Goal: Ask a question

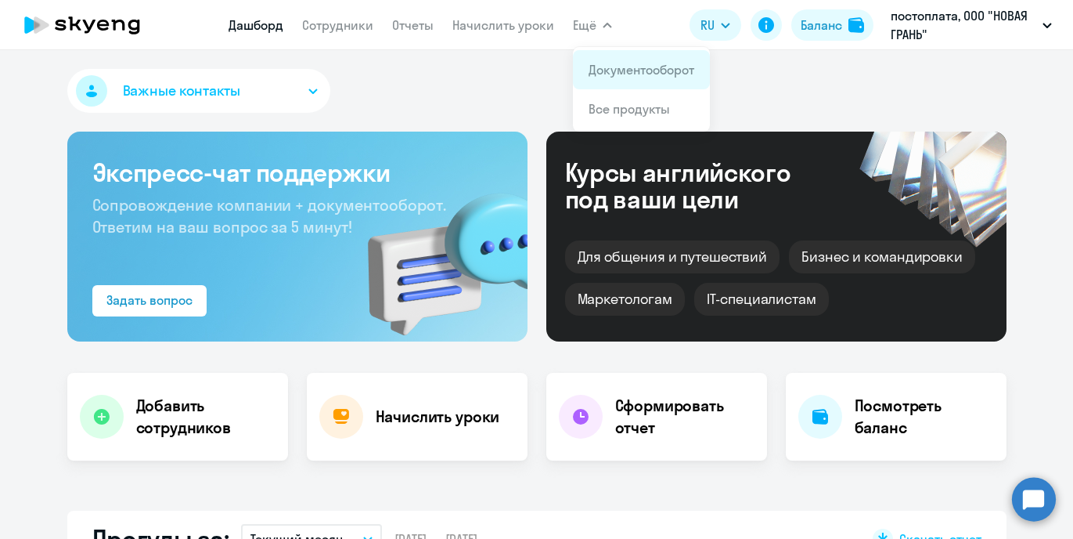
click at [604, 68] on link "Документооборот" at bounding box center [642, 70] width 106 height 16
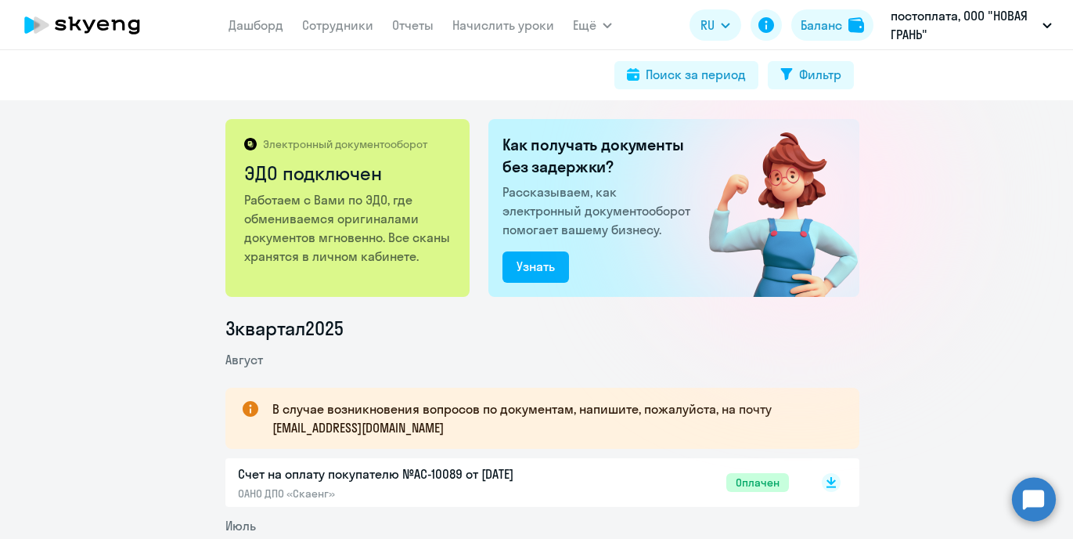
click at [1039, 488] on circle at bounding box center [1034, 499] width 44 height 44
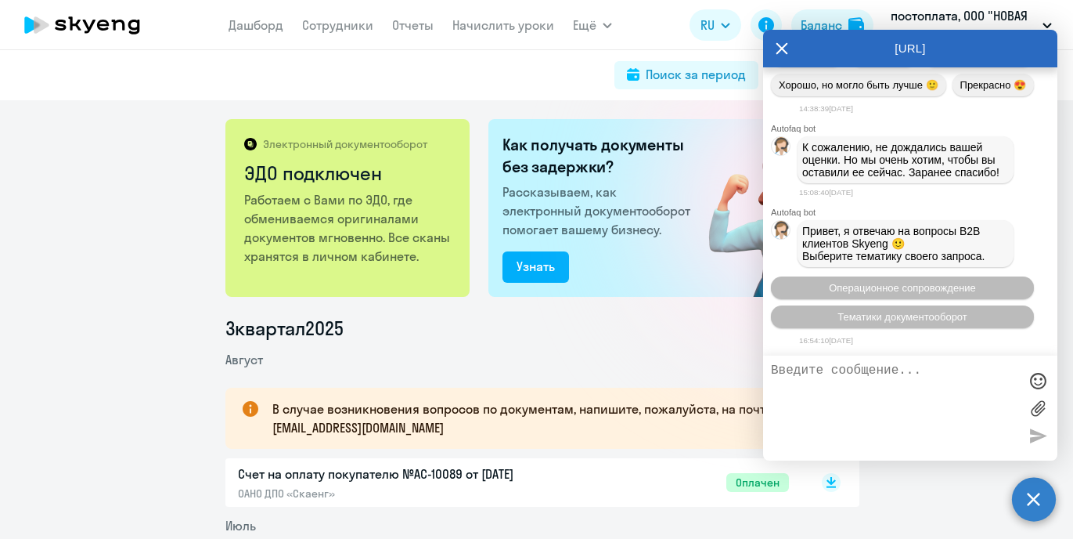
scroll to position [2172, 0]
click at [862, 370] on textarea at bounding box center [894, 407] width 247 height 89
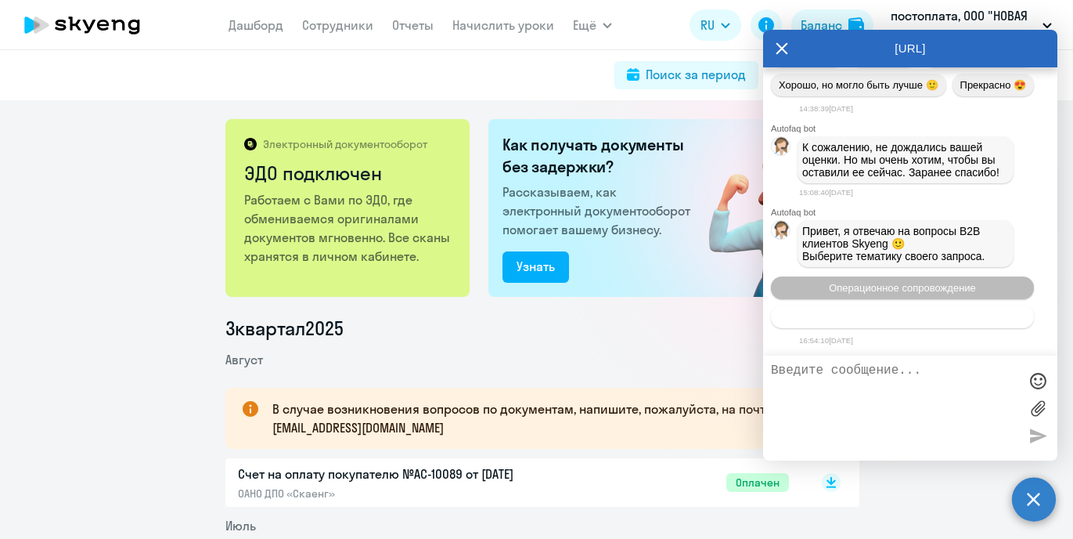
click at [892, 316] on span "Тематики документооборот" at bounding box center [903, 317] width 130 height 12
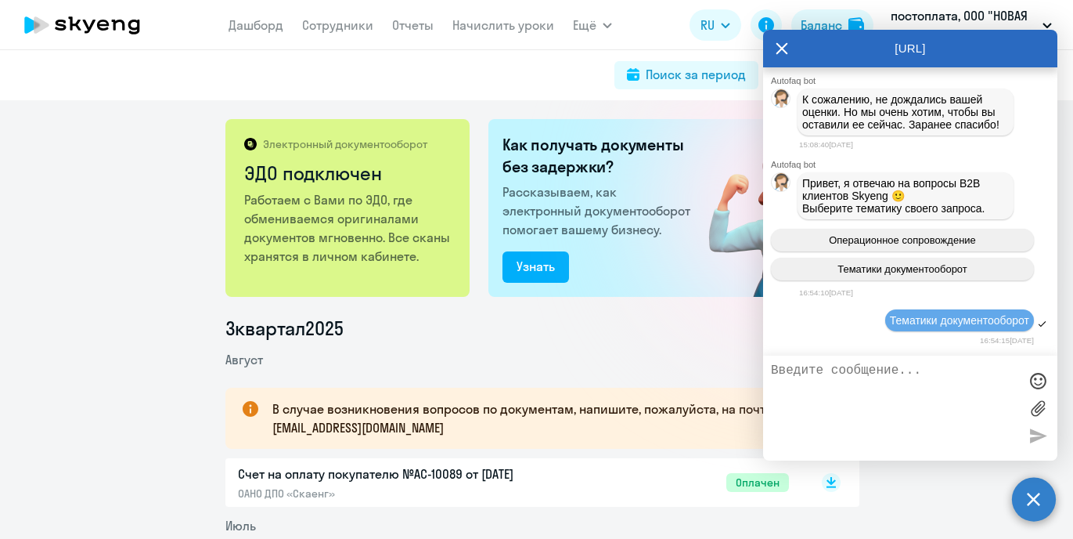
scroll to position [2349, 0]
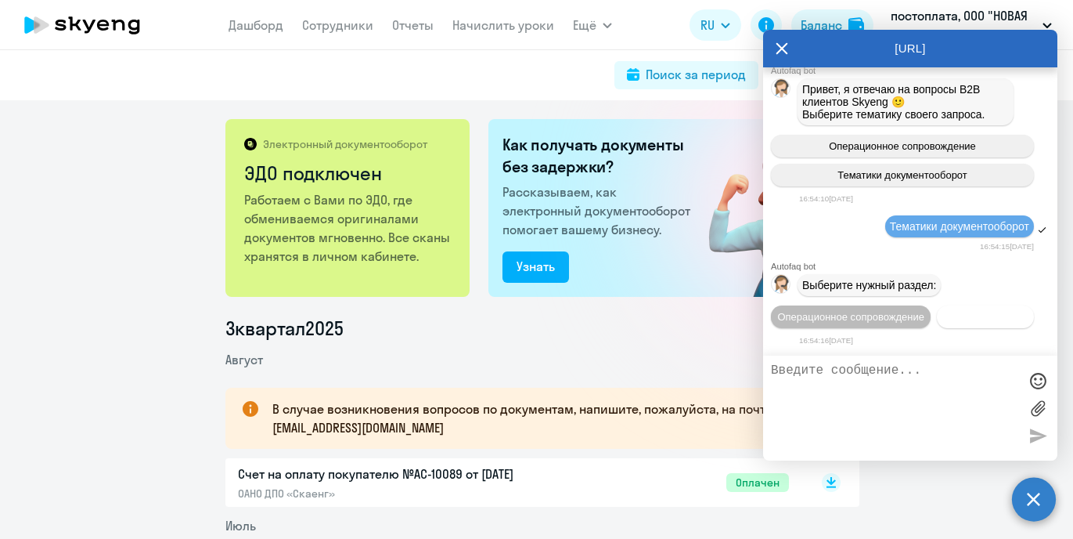
click at [937, 321] on button "Документооборот" at bounding box center [985, 316] width 97 height 23
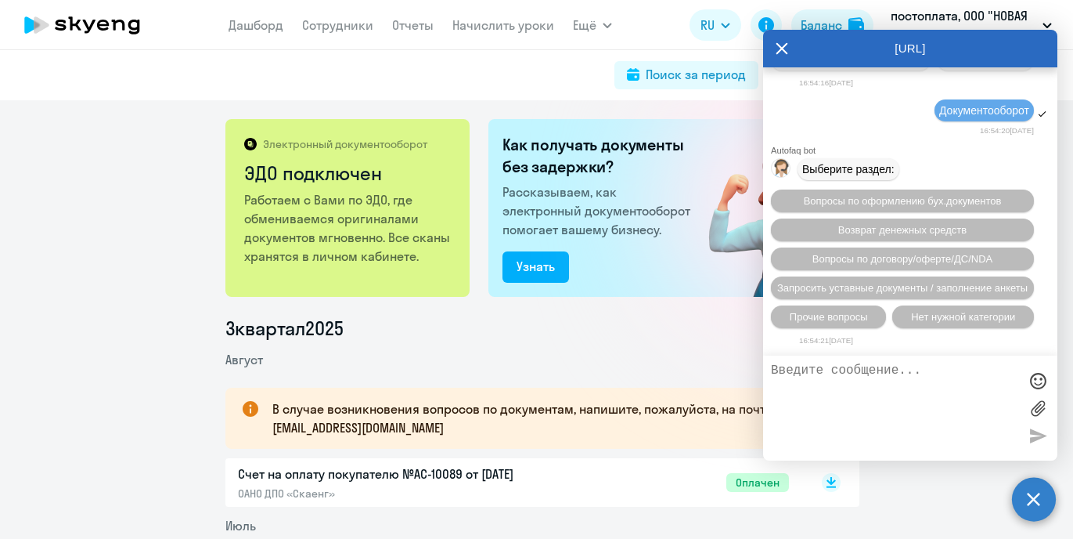
scroll to position [2614, 0]
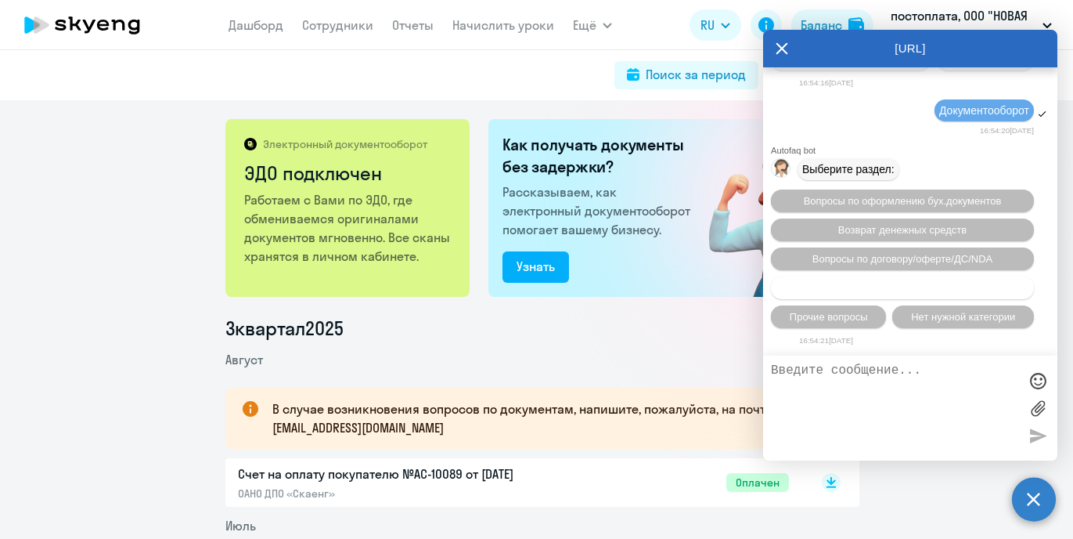
click at [909, 285] on span "Запросить уставные документы / заполнение анкеты" at bounding box center [902, 288] width 250 height 12
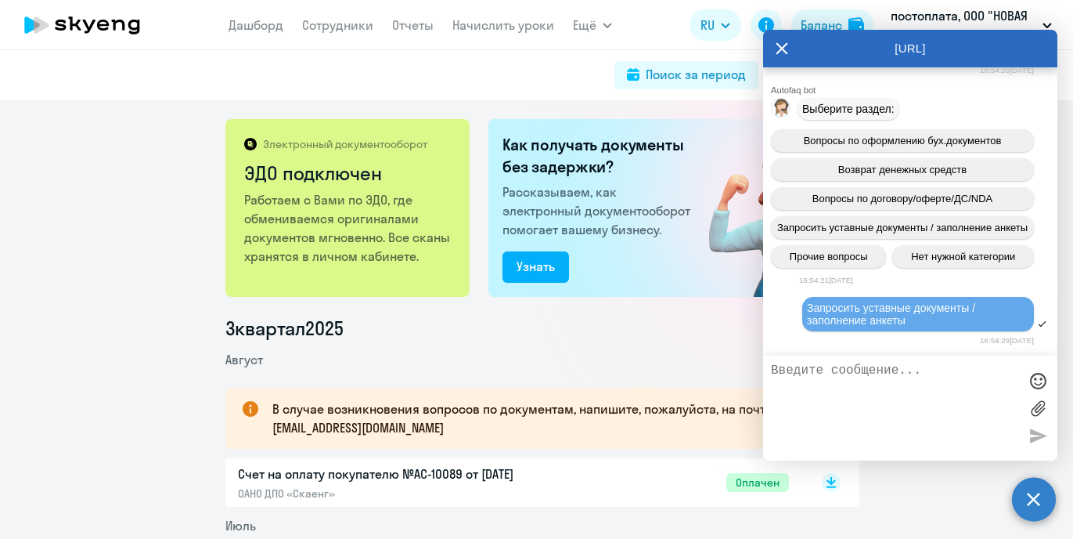
click at [865, 378] on textarea at bounding box center [894, 407] width 247 height 89
type textarea "Ж"
type textarea "L"
click at [874, 377] on textarea "Добрый день!" at bounding box center [894, 407] width 247 height 89
click at [863, 365] on textarea "Добрый день! Требуется копия договора" at bounding box center [894, 407] width 247 height 89
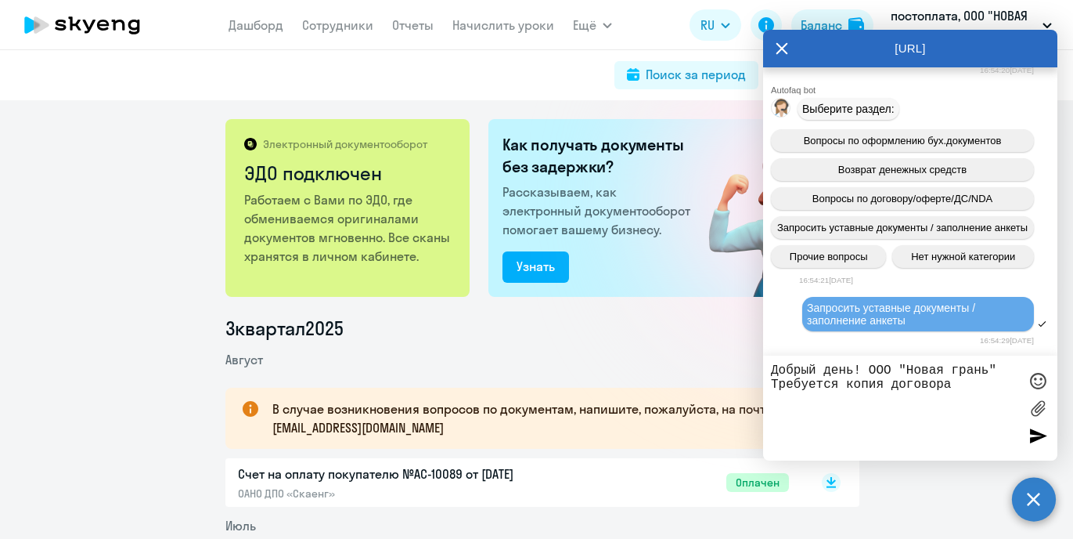
click at [959, 394] on textarea "Добрый день! ООО "Новая грань" Требуется копия договора" at bounding box center [894, 407] width 247 height 89
type textarea "Добрый день! ООО "Новая грань" Требуется копия договора для бухгалтерии. Сможет…"
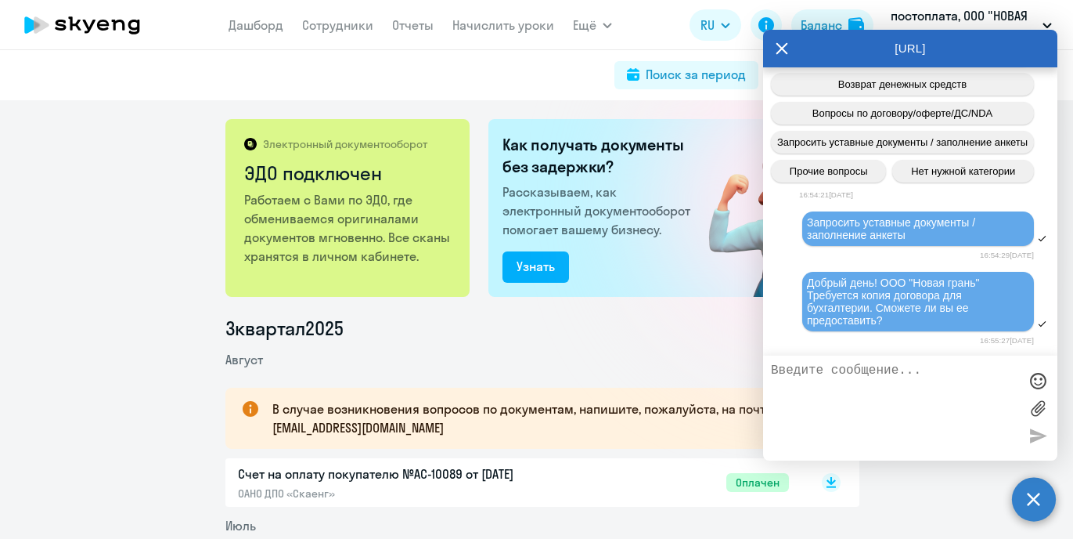
scroll to position [2841, 0]
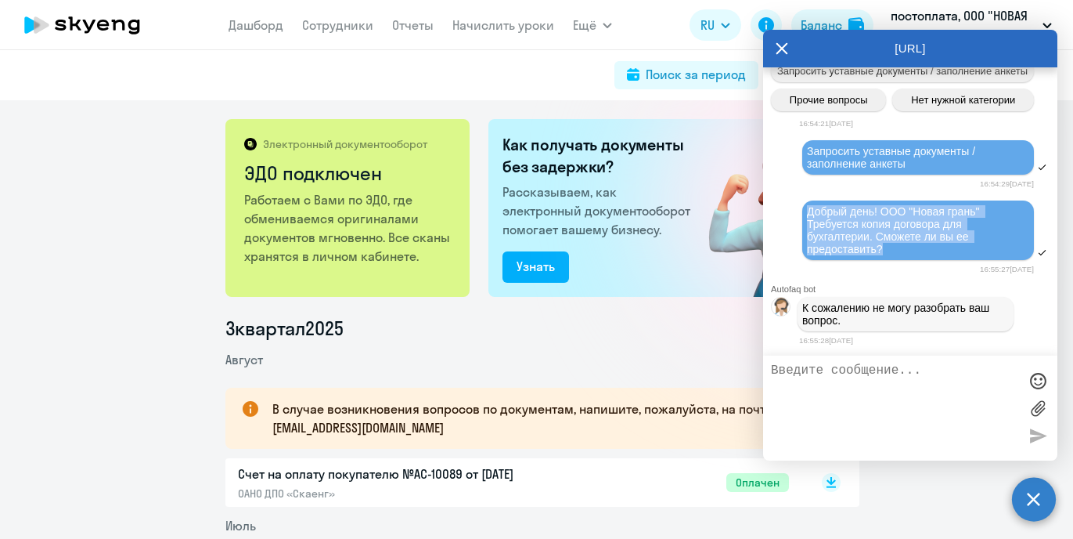
drag, startPoint x: 892, startPoint y: 245, endPoint x: 804, endPoint y: 208, distance: 95.8
click at [804, 208] on div "Добрый день! ООО "Новая грань" Требуется копия договора для бухгалтерии. Сможет…" at bounding box center [918, 229] width 232 height 59
copy span "Добрый день! ООО "Новая грань" Требуется копия договора для бухгалтерии. Сможет…"
click at [787, 376] on textarea at bounding box center [894, 407] width 247 height 89
paste textarea "Добрый день! ООО "Новая грань" Требуется копия договора для бухгалтерии. Сможет…"
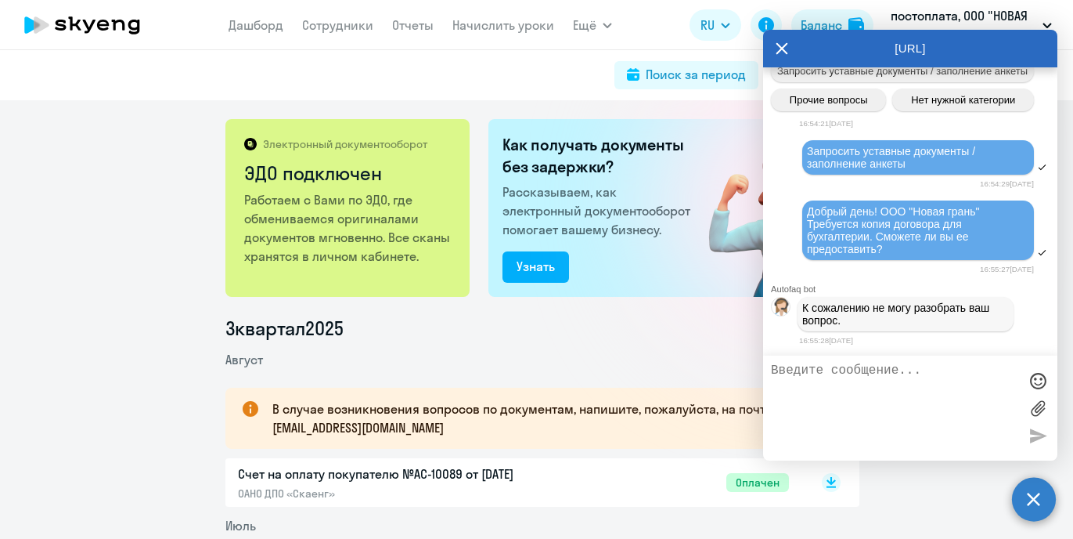
type textarea "Добрый день! ООО "Новая грань" Требуется копия договора для бухгалтерии. Сможет…"
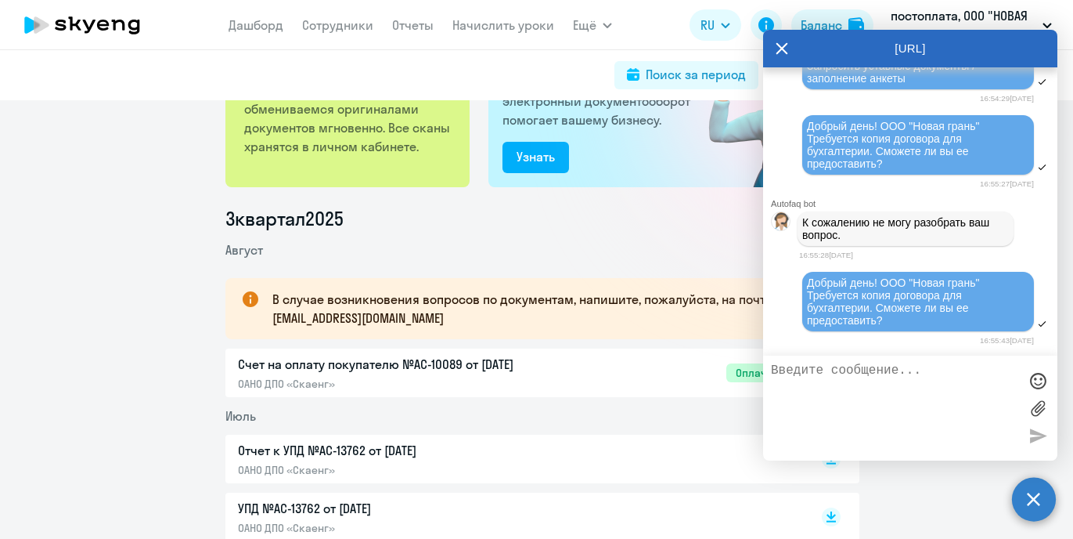
scroll to position [0, 0]
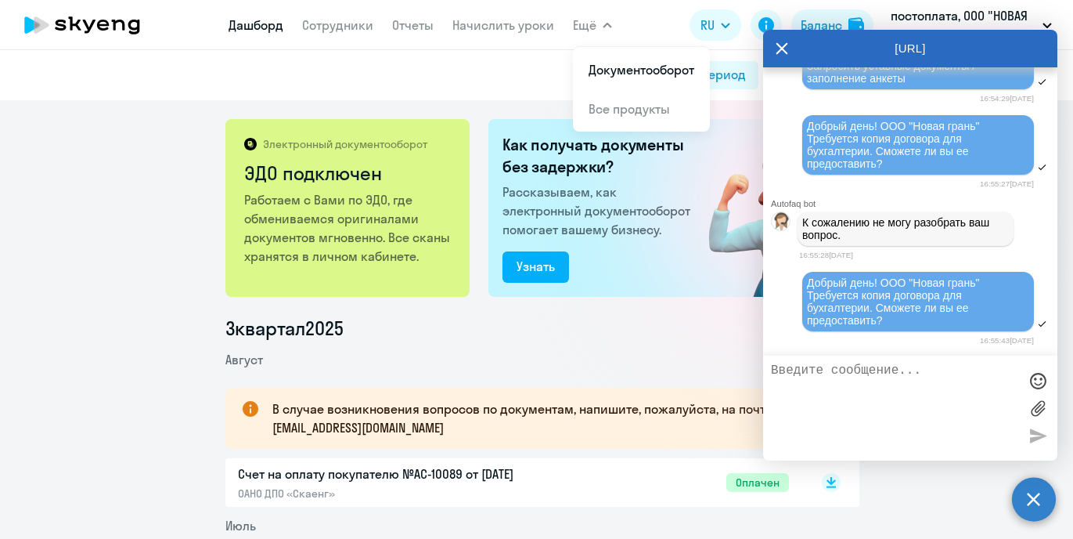
click at [265, 23] on link "Дашборд" at bounding box center [256, 25] width 55 height 16
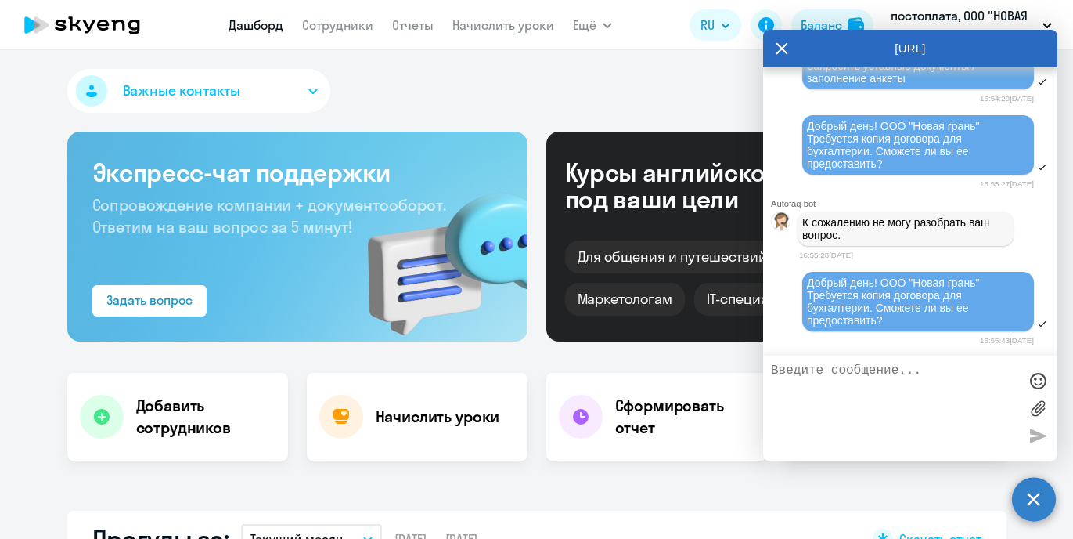
select select "30"
